Goal: Transaction & Acquisition: Purchase product/service

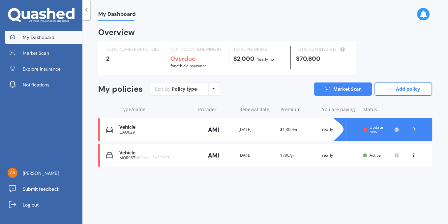
click at [377, 126] on span "Update now" at bounding box center [377, 129] width 14 height 10
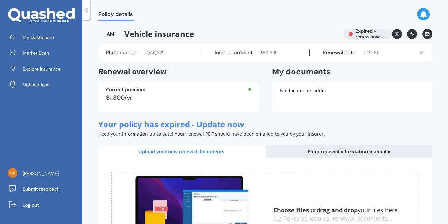
click at [423, 51] on icon at bounding box center [421, 52] width 7 height 7
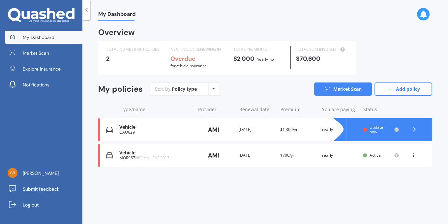
click at [254, 129] on div "Renewal date [DATE]" at bounding box center [257, 129] width 36 height 7
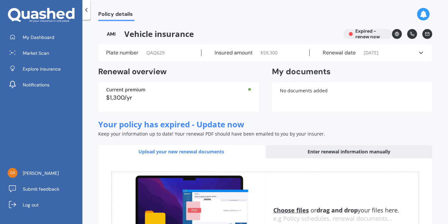
click at [375, 51] on span "[DATE]" at bounding box center [371, 52] width 15 height 7
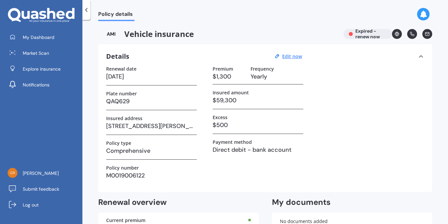
click at [140, 75] on h3 "[DATE]" at bounding box center [151, 77] width 91 height 10
click at [294, 55] on u "Edit now" at bounding box center [292, 56] width 20 height 6
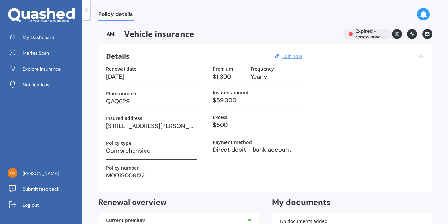
select select "19"
select select "07"
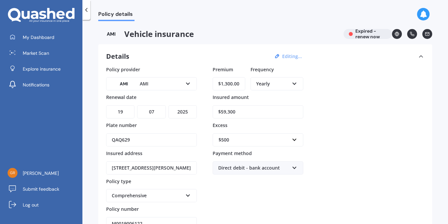
click at [169, 105] on select "YYYY 2027 2026 2025 2024 2023 2022 2021 2020 2019 2018 2017 2016 2015 2014 2013…" at bounding box center [183, 111] width 28 height 13
select select "2026"
click option "2026" at bounding box center [0, 0] width 0 height 0
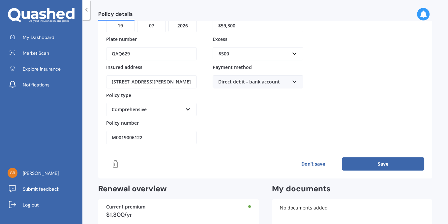
scroll to position [86, 0]
click at [383, 160] on button "Save" at bounding box center [383, 163] width 82 height 13
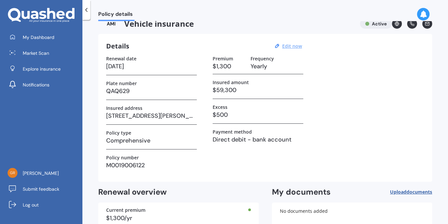
scroll to position [5, 0]
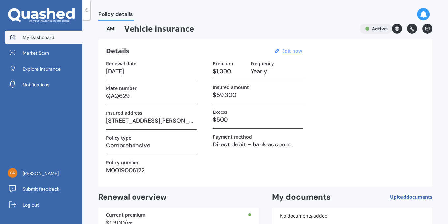
click at [55, 36] on link "My Dashboard" at bounding box center [44, 37] width 78 height 13
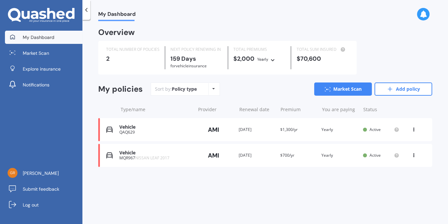
click at [214, 88] on icon at bounding box center [213, 89] width 3 height 4
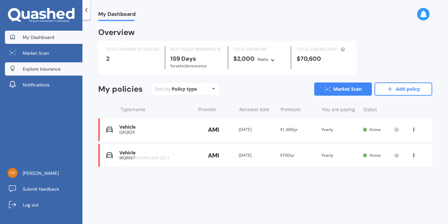
click at [62, 69] on link "Explore insurance" at bounding box center [44, 68] width 78 height 13
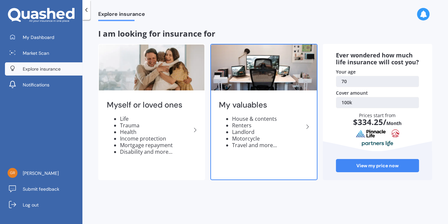
click at [274, 118] on li "House & contents" at bounding box center [267, 118] width 71 height 7
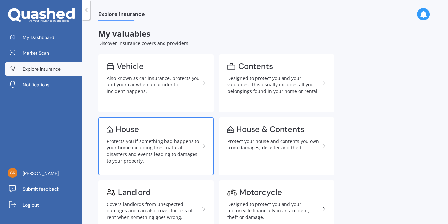
click at [176, 146] on div "Protects you if something bad happens to your home including fires, natural dis…" at bounding box center [153, 151] width 93 height 26
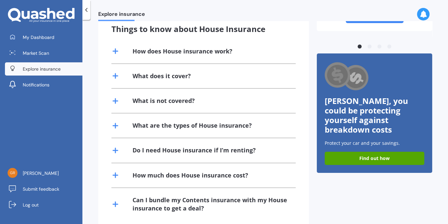
scroll to position [148, 0]
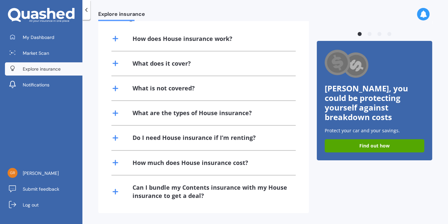
click at [178, 190] on div "Can I bundle my Contents insurance with my House insurance to get a deal?" at bounding box center [210, 191] width 155 height 16
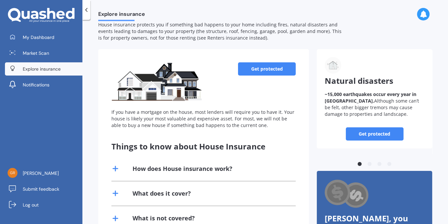
scroll to position [0, 0]
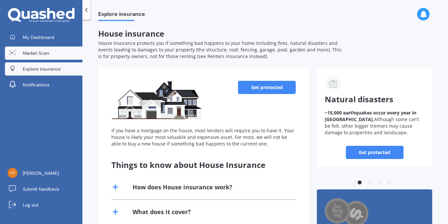
click at [41, 52] on span "Market Scan" at bounding box center [36, 53] width 26 height 7
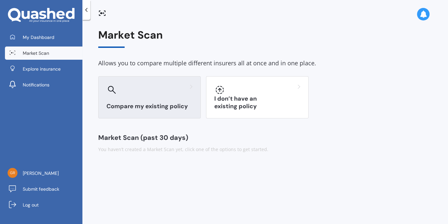
click at [145, 105] on h3 "Compare my existing policy" at bounding box center [150, 107] width 86 height 8
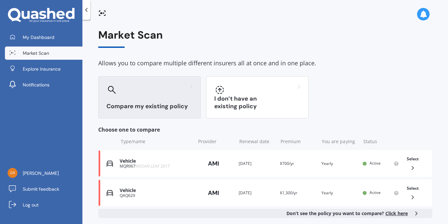
scroll to position [40, 0]
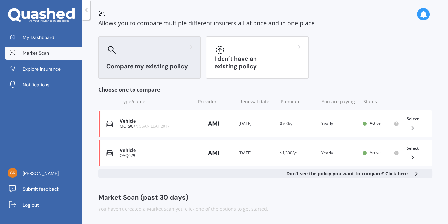
click at [396, 174] on span "Click here" at bounding box center [397, 173] width 22 height 6
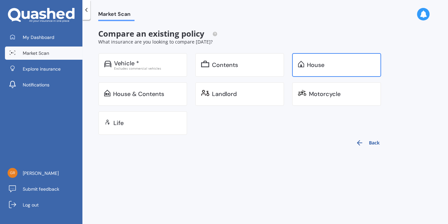
click at [321, 64] on div "House" at bounding box center [315, 65] width 17 height 7
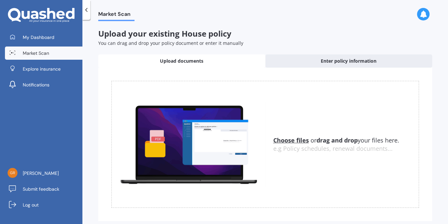
click at [294, 140] on u "Choose files" at bounding box center [292, 140] width 36 height 8
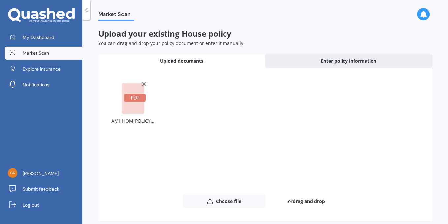
scroll to position [30, 0]
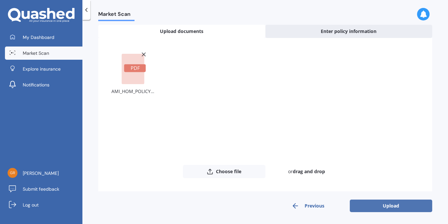
click at [392, 204] on button "Upload" at bounding box center [391, 206] width 82 height 13
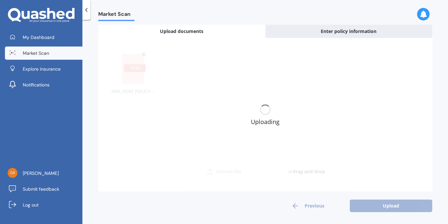
scroll to position [0, 0]
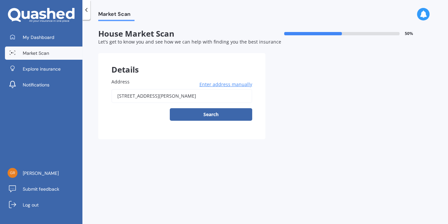
click at [172, 70] on div "Details" at bounding box center [181, 63] width 167 height 20
click at [286, 64] on div "Details Address [STREET_ADDRESS][PERSON_NAME] Enter address manually Search Pre…" at bounding box center [265, 96] width 334 height 86
click at [222, 116] on button "Search" at bounding box center [211, 114] width 82 height 13
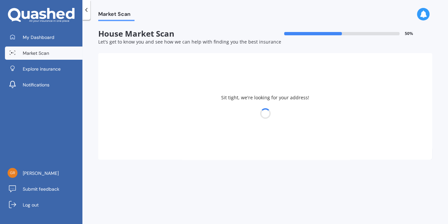
type input "[STREET_ADDRESS][PERSON_NAME]"
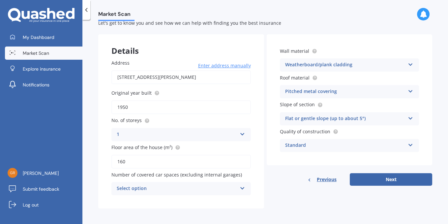
scroll to position [20, 0]
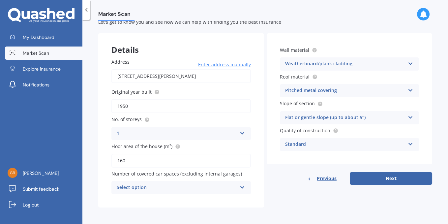
click at [242, 185] on icon at bounding box center [243, 186] width 6 height 5
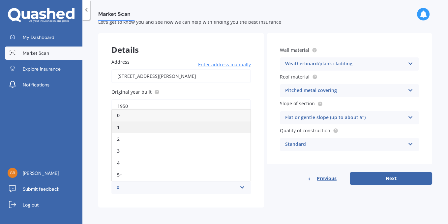
click at [221, 127] on div "1" at bounding box center [181, 127] width 139 height 12
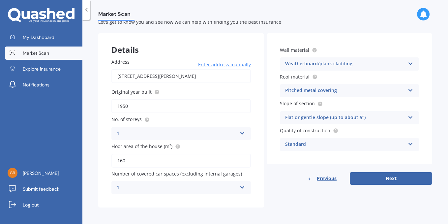
click at [213, 162] on input "160" at bounding box center [182, 161] width 140 height 14
click at [395, 178] on button "Next" at bounding box center [391, 178] width 82 height 13
select select "02"
select select "06"
select select "1955"
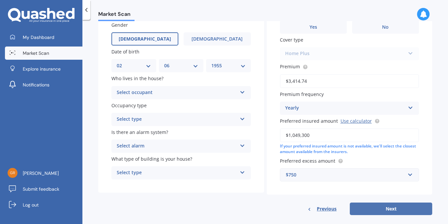
scroll to position [64, 0]
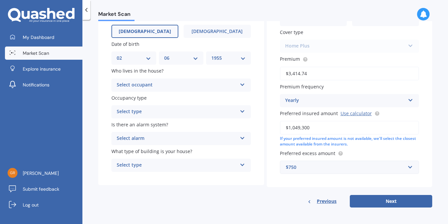
click at [243, 85] on icon at bounding box center [243, 83] width 6 height 5
click at [219, 86] on div "Owner" at bounding box center [177, 85] width 120 height 8
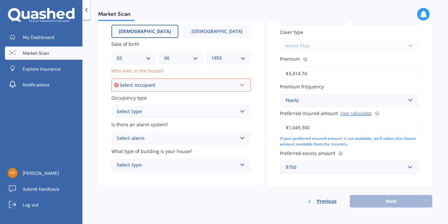
click at [243, 84] on icon at bounding box center [243, 83] width 6 height 5
click at [176, 95] on div "Owner" at bounding box center [181, 98] width 138 height 12
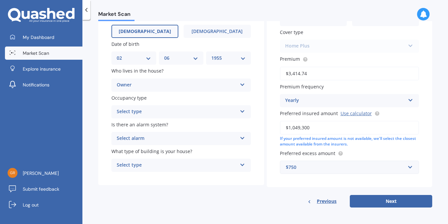
click at [243, 109] on icon at bounding box center [243, 110] width 6 height 5
click at [137, 125] on span "Permanent" at bounding box center [129, 124] width 25 height 6
click at [243, 136] on icon at bounding box center [243, 137] width 6 height 5
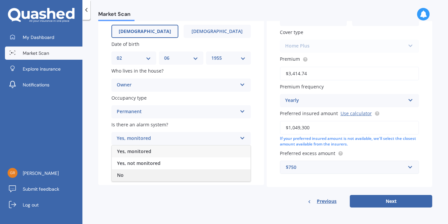
click at [186, 178] on div "No" at bounding box center [181, 175] width 139 height 12
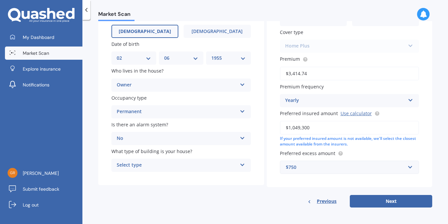
click at [241, 164] on icon at bounding box center [243, 163] width 6 height 5
click at [144, 177] on span "Freestanding" at bounding box center [131, 178] width 29 height 6
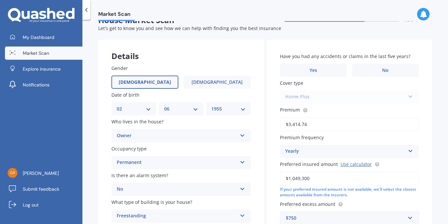
scroll to position [14, 0]
click at [387, 71] on span "No" at bounding box center [385, 71] width 7 height 6
click at [0, 0] on input "No" at bounding box center [0, 0] width 0 height 0
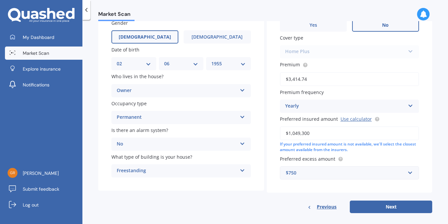
scroll to position [64, 0]
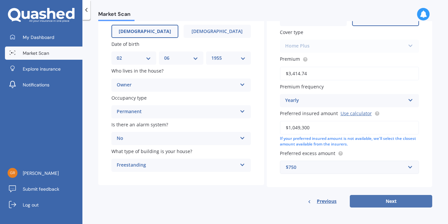
click at [384, 199] on button "Next" at bounding box center [391, 201] width 82 height 13
select select "02"
select select "06"
select select "1955"
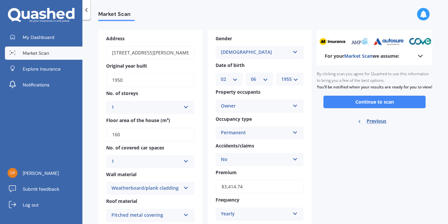
scroll to position [21, 0]
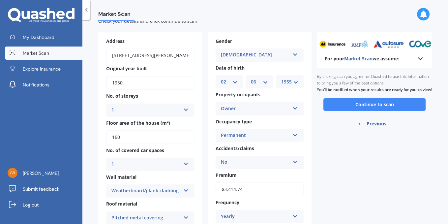
click at [142, 134] on input "160" at bounding box center [150, 137] width 88 height 14
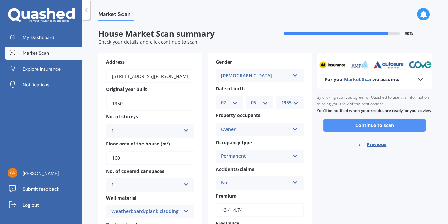
click at [385, 132] on button "Continue to scan" at bounding box center [375, 125] width 102 height 13
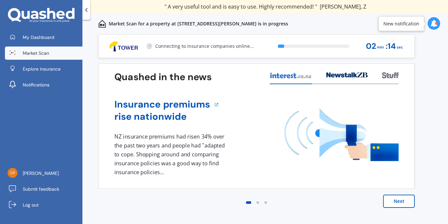
click at [401, 199] on button "Next" at bounding box center [399, 201] width 32 height 13
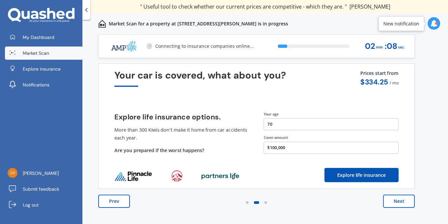
click at [401, 199] on button "Next" at bounding box center [399, 201] width 32 height 13
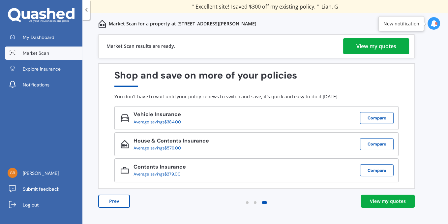
click at [394, 199] on div "View my quotes" at bounding box center [388, 201] width 36 height 7
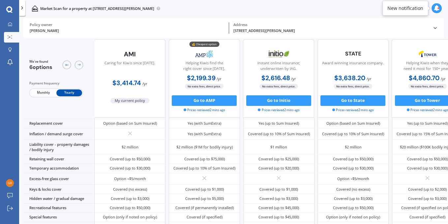
scroll to position [44, 0]
click at [394, 199] on div "Covered (up to $3,000)" at bounding box center [427, 198] width 71 height 9
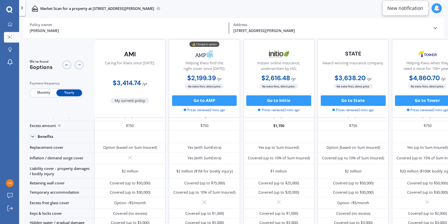
scroll to position [0, 0]
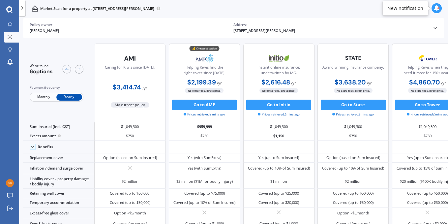
click at [43, 96] on span "Monthly" at bounding box center [44, 97] width 26 height 7
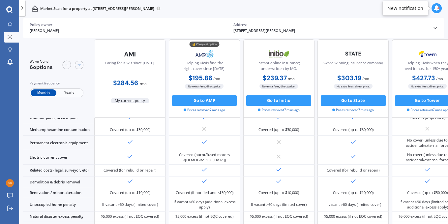
scroll to position [262, 0]
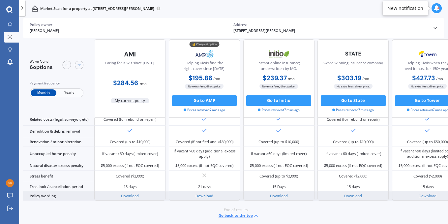
click at [206, 197] on link "Download" at bounding box center [205, 195] width 18 height 5
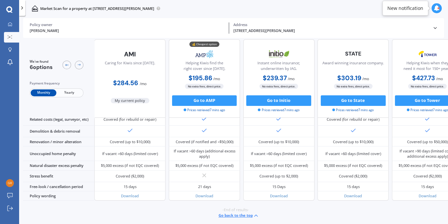
click at [66, 91] on span "Yearly" at bounding box center [69, 92] width 26 height 7
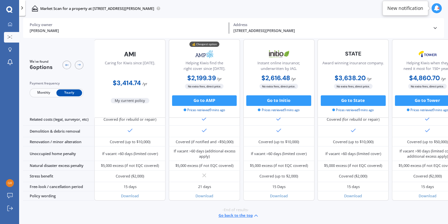
click at [42, 91] on span "Monthly" at bounding box center [44, 92] width 26 height 7
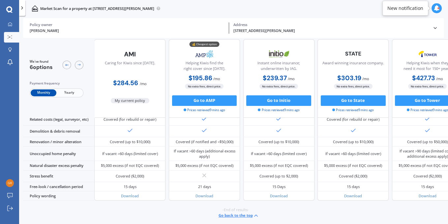
click at [69, 92] on span "Yearly" at bounding box center [69, 92] width 26 height 7
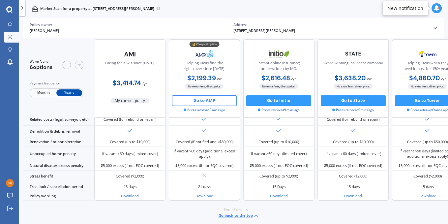
click at [218, 99] on button "Go to AMP" at bounding box center [204, 100] width 65 height 11
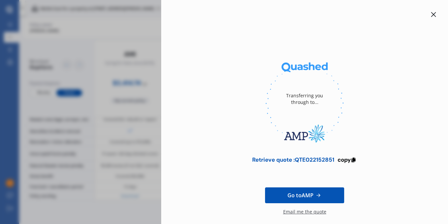
click at [315, 157] on div "Retrieve quote : QTE022152851" at bounding box center [293, 159] width 82 height 7
copy div "QTE022152851"
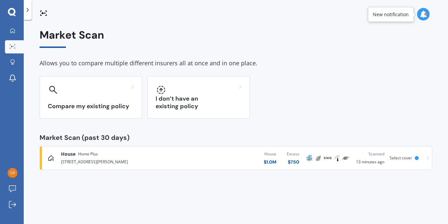
click at [80, 156] on span "Home Plus" at bounding box center [88, 154] width 20 height 7
